Goal: Complete application form

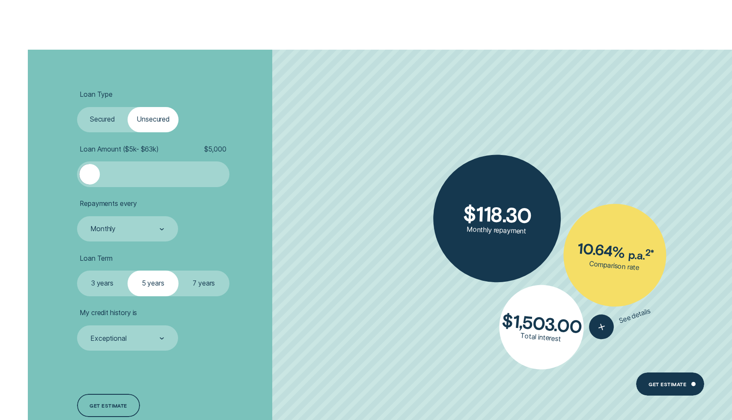
scroll to position [1571, 0]
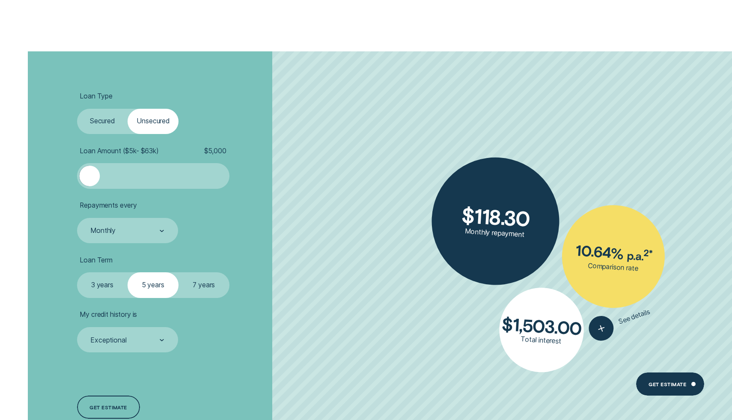
click at [121, 129] on label "Secured" at bounding box center [102, 121] width 51 height 25
click at [77, 109] on input "Secured" at bounding box center [77, 109] width 0 height 0
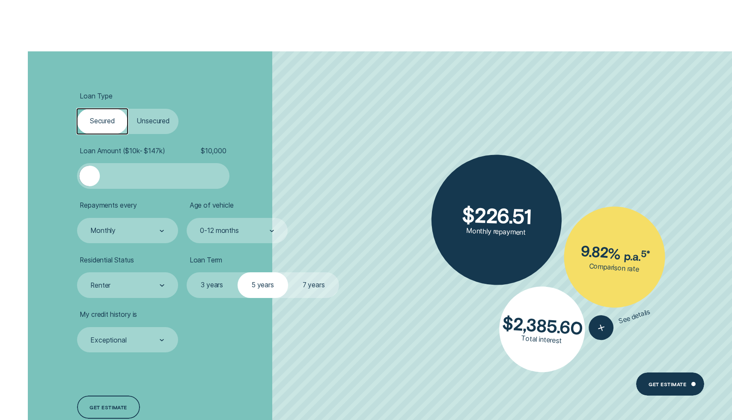
click at [142, 182] on div at bounding box center [152, 176] width 127 height 20
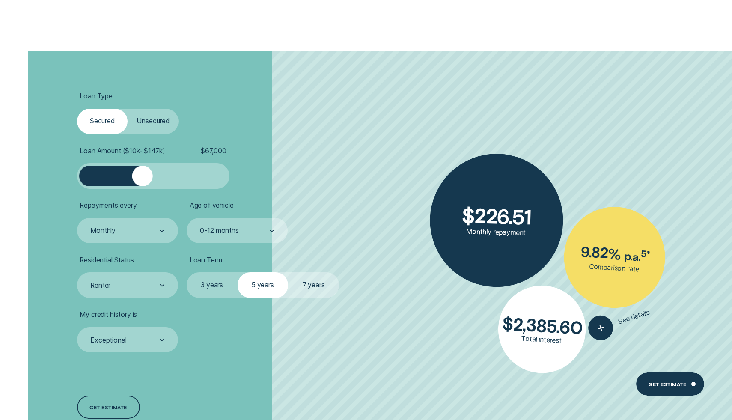
click at [114, 178] on div at bounding box center [152, 176] width 127 height 20
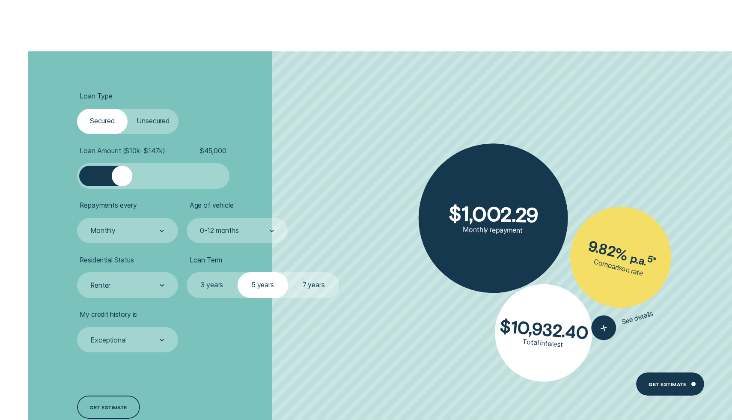
drag, startPoint x: 114, startPoint y: 178, endPoint x: 122, endPoint y: 178, distance: 7.3
click at [122, 178] on div at bounding box center [122, 176] width 20 height 20
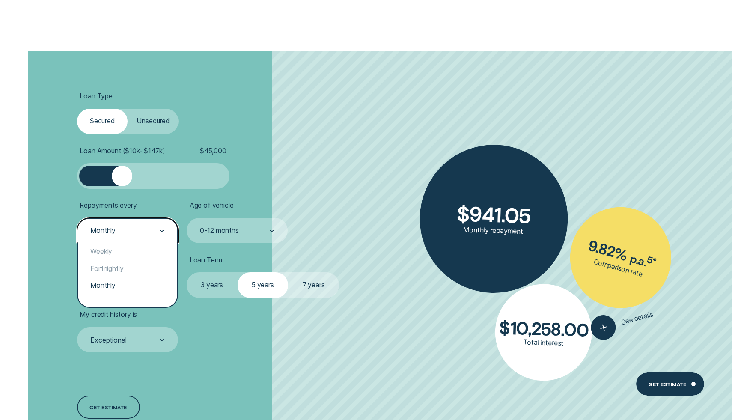
click at [131, 235] on div "Monthly" at bounding box center [126, 230] width 75 height 9
click at [118, 291] on div "Monthly" at bounding box center [128, 285] width 100 height 17
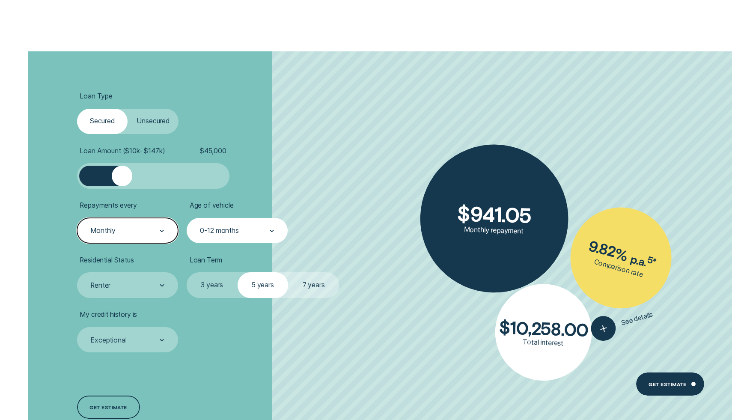
click at [220, 234] on div "0-12 months" at bounding box center [219, 231] width 39 height 9
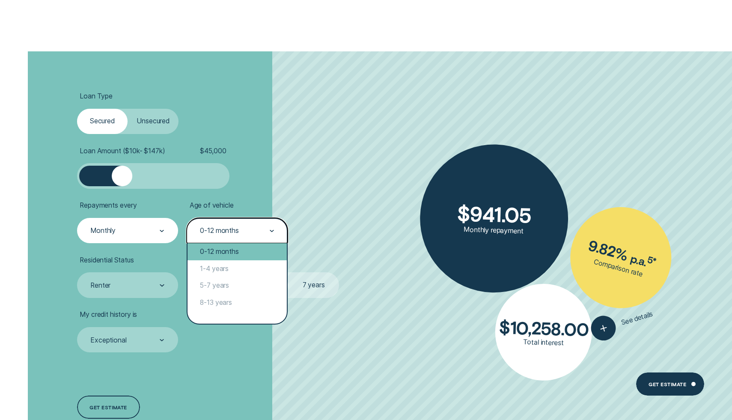
click at [226, 250] on div "0-12 months" at bounding box center [237, 251] width 100 height 17
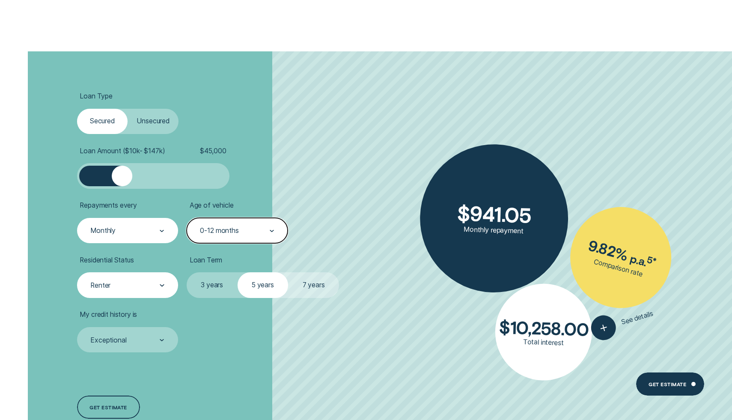
click at [137, 292] on div "Renter" at bounding box center [127, 284] width 101 height 25
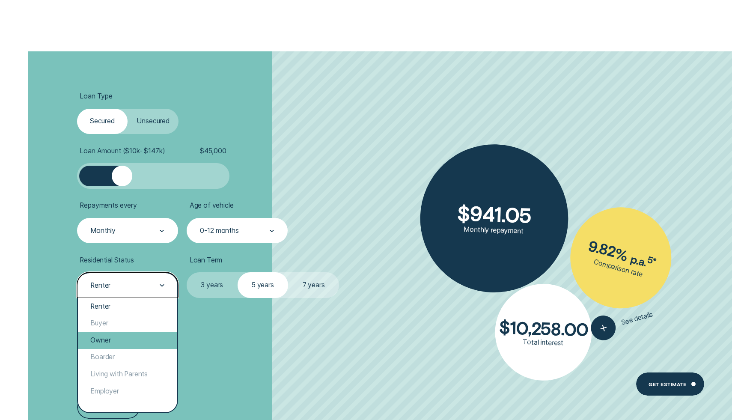
click at [118, 342] on div "Owner" at bounding box center [128, 340] width 100 height 17
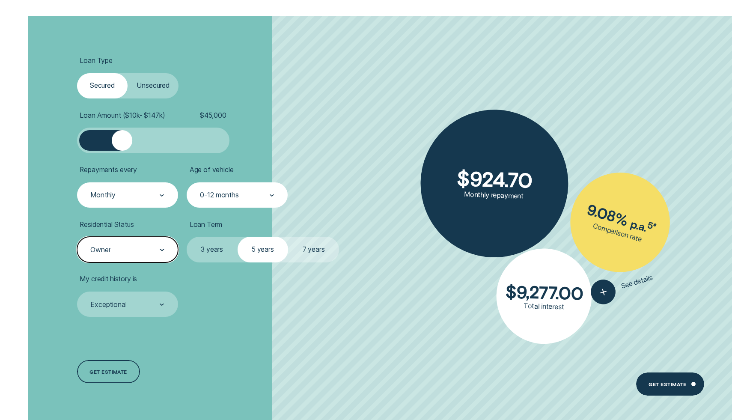
scroll to position [1609, 0]
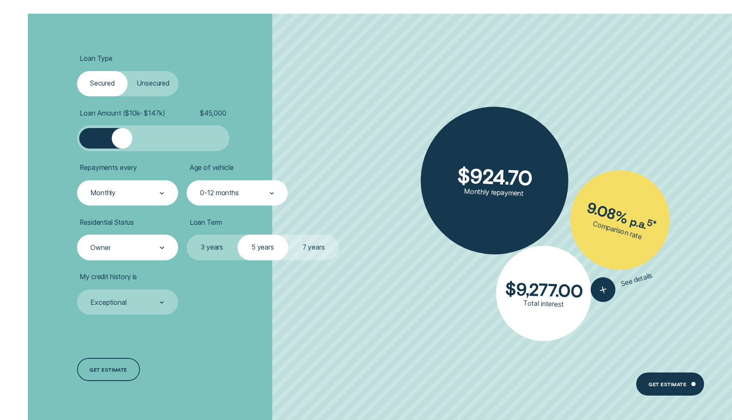
click at [307, 250] on label "7 years" at bounding box center [313, 247] width 51 height 25
click at [288, 235] on input "7 years" at bounding box center [288, 235] width 0 height 0
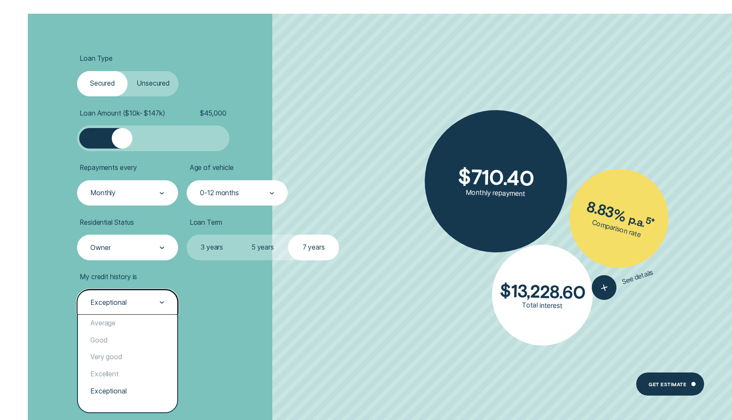
click at [121, 302] on div "Exceptional" at bounding box center [108, 302] width 36 height 9
click at [114, 336] on div "Good" at bounding box center [128, 340] width 100 height 17
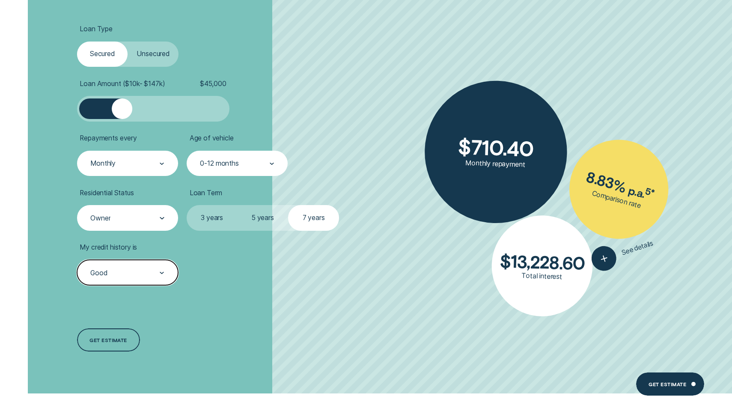
scroll to position [1639, 0]
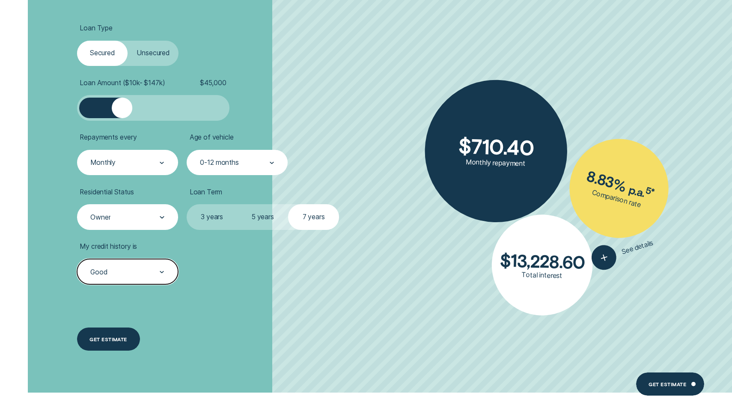
click at [112, 344] on div "Get estimate" at bounding box center [108, 338] width 63 height 23
